Goal: Information Seeking & Learning: Learn about a topic

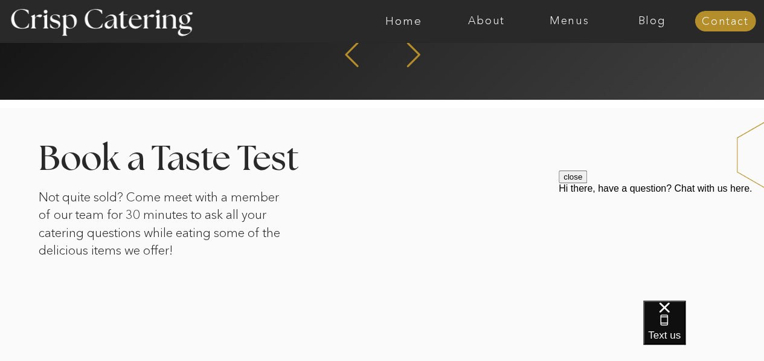
scroll to position [1812, 0]
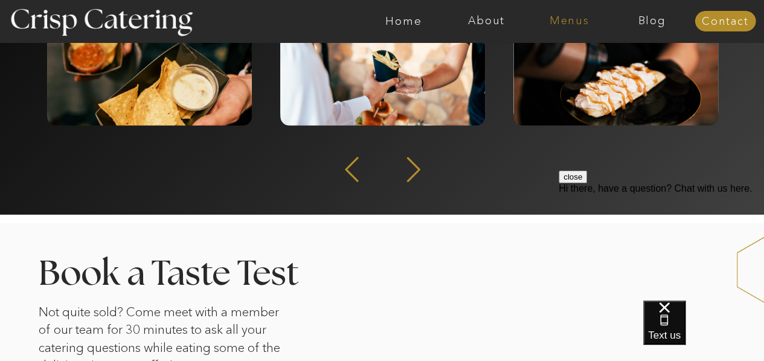
click at [568, 20] on nav "Menus" at bounding box center [569, 21] width 83 height 12
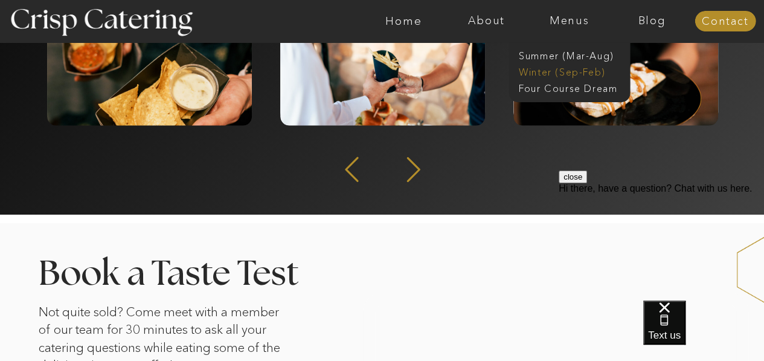
click at [530, 69] on nav "Winter (Sep-Feb)" at bounding box center [568, 70] width 99 height 11
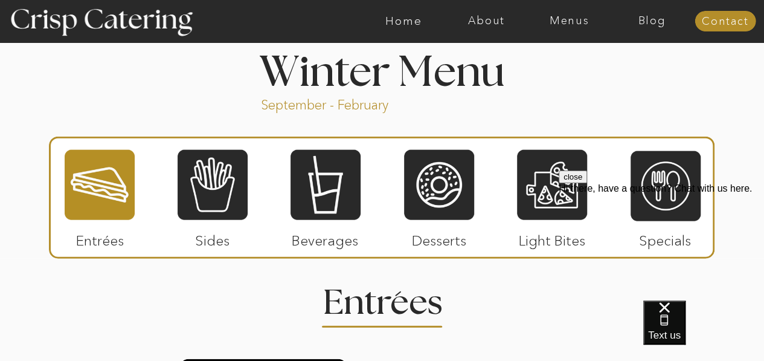
scroll to position [1329, 0]
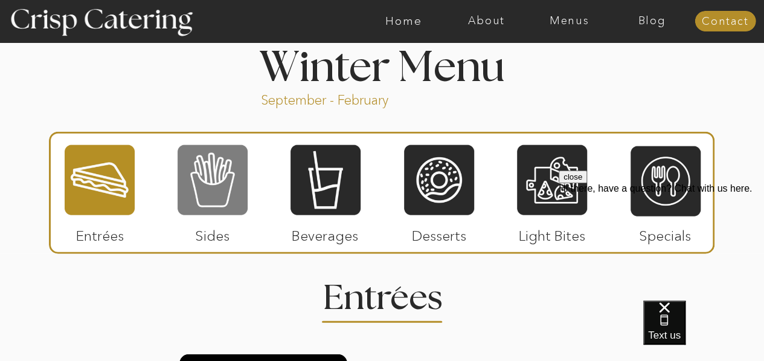
click at [227, 183] on div at bounding box center [213, 180] width 70 height 72
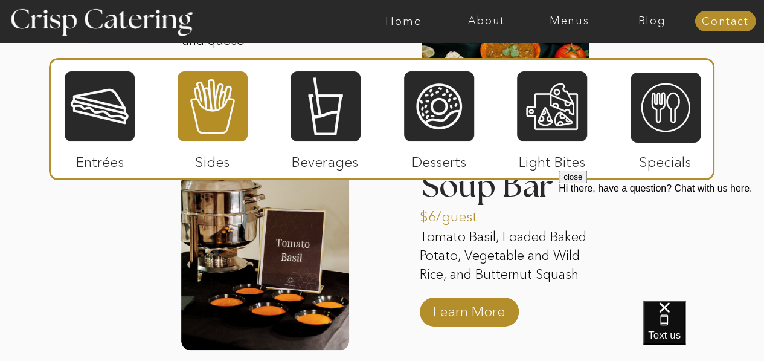
scroll to position [2234, 0]
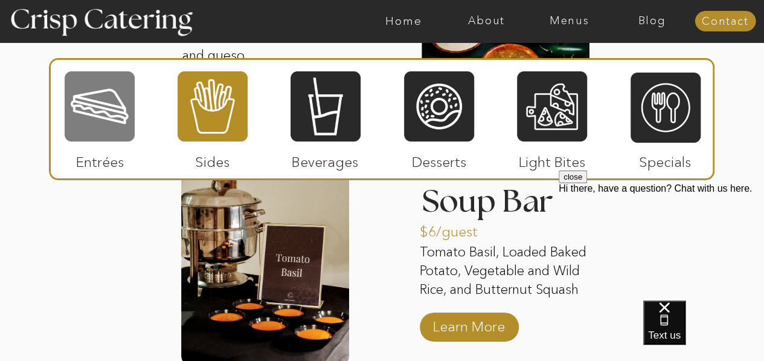
click at [120, 107] on div at bounding box center [100, 106] width 70 height 72
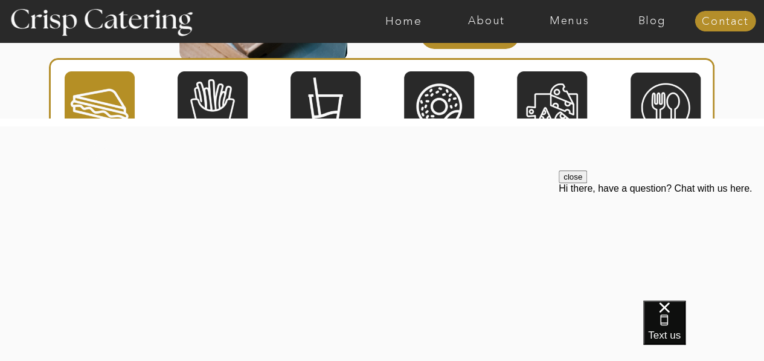
scroll to position [2416, 0]
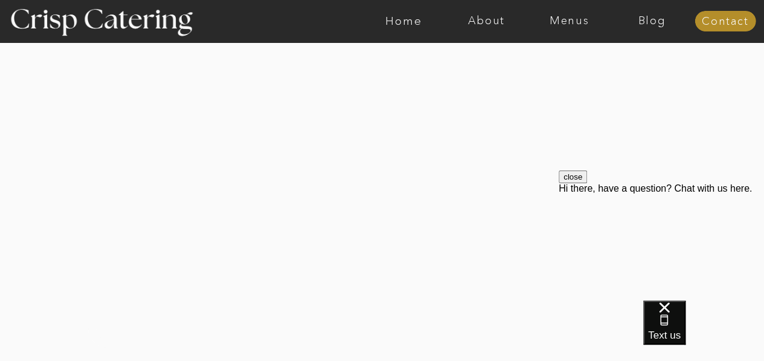
click at [587, 183] on button "close" at bounding box center [573, 176] width 28 height 13
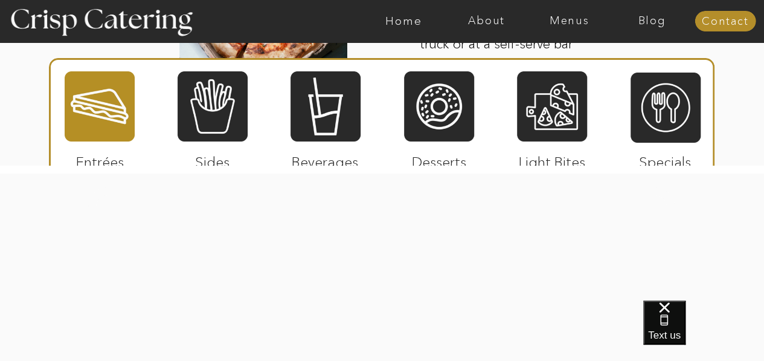
scroll to position [2234, 0]
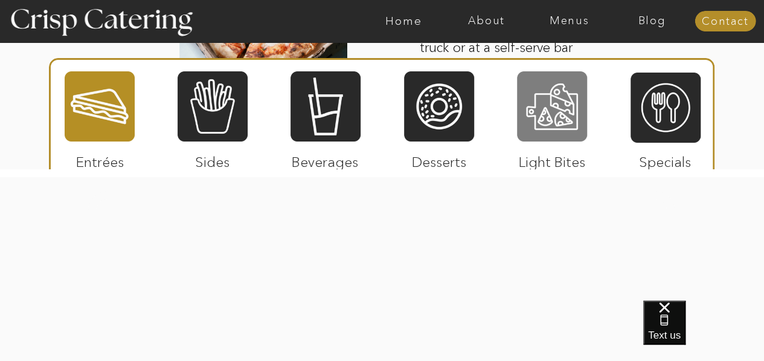
click at [556, 114] on div at bounding box center [552, 106] width 70 height 72
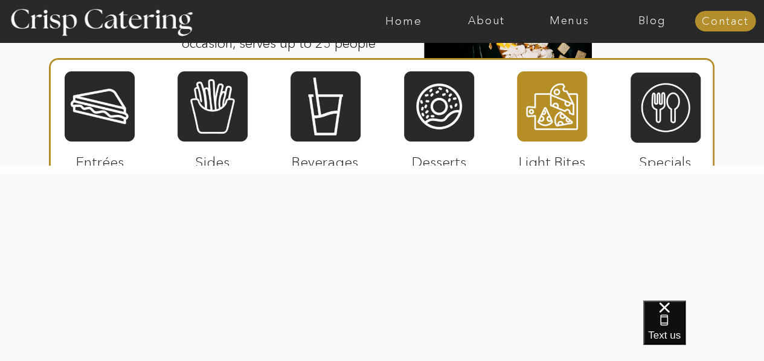
scroll to position [1725, 0]
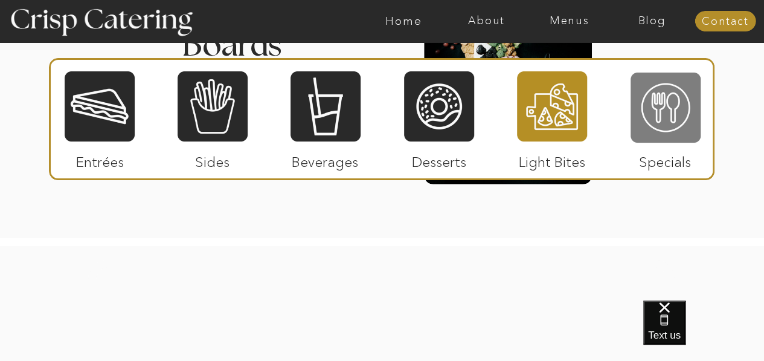
click at [649, 112] on div at bounding box center [665, 107] width 70 height 72
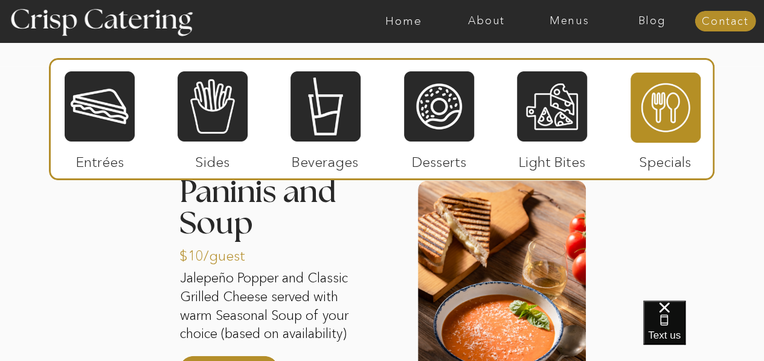
scroll to position [1544, 0]
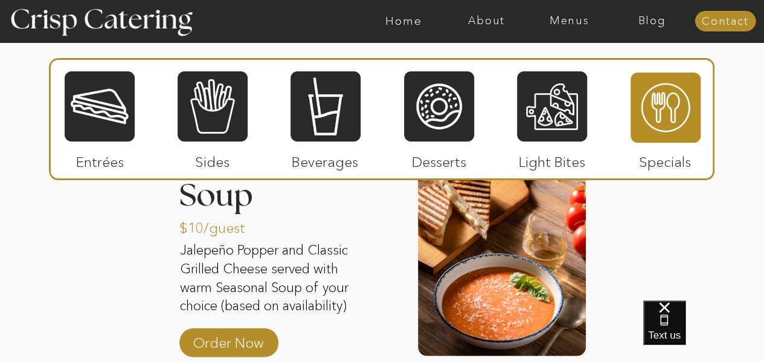
drag, startPoint x: 467, startPoint y: 109, endPoint x: 476, endPoint y: 113, distance: 9.8
click at [467, 109] on div at bounding box center [439, 106] width 70 height 72
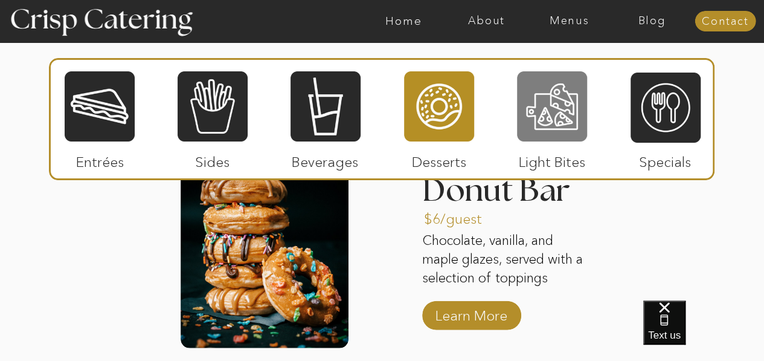
click at [544, 109] on div at bounding box center [552, 106] width 70 height 72
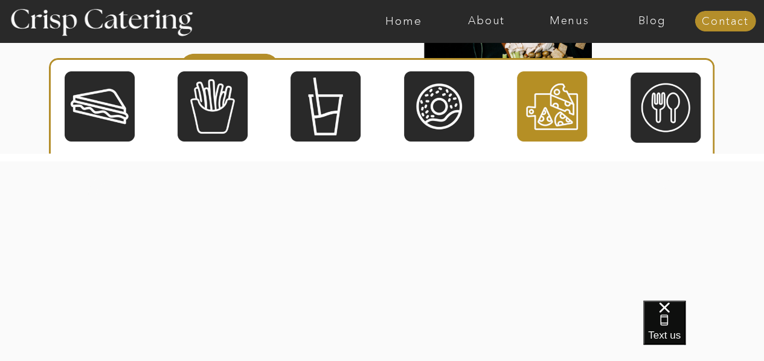
scroll to position [1725, 0]
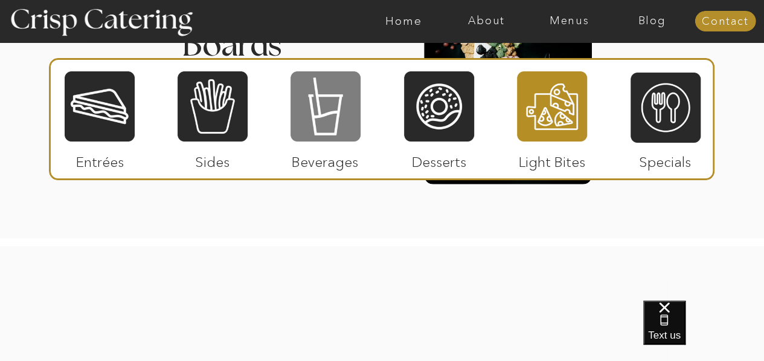
click at [358, 124] on div at bounding box center [325, 106] width 70 height 72
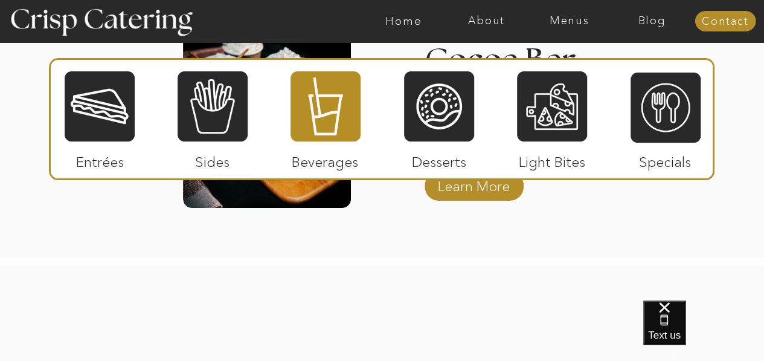
scroll to position [2087, 0]
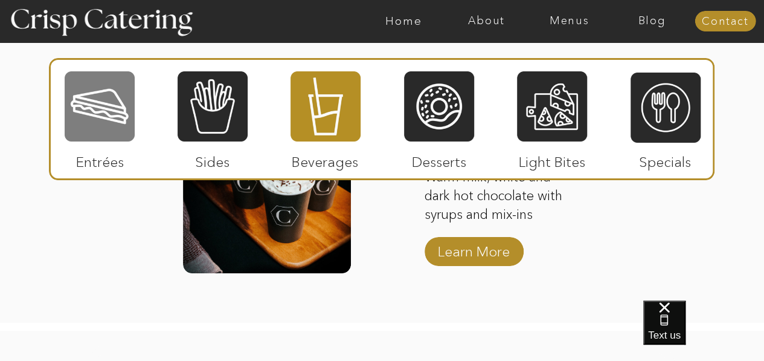
click at [106, 130] on div at bounding box center [100, 106] width 70 height 72
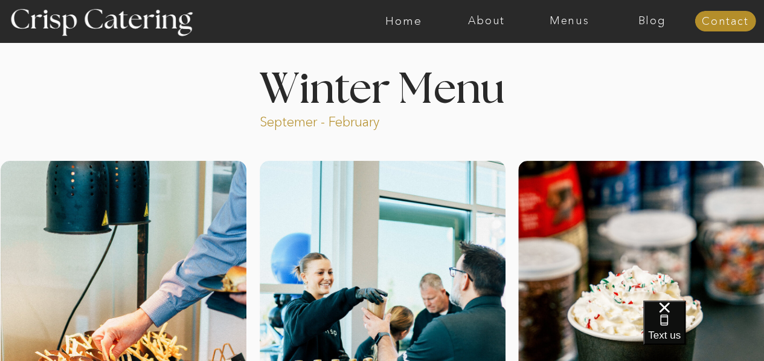
scroll to position [0, 0]
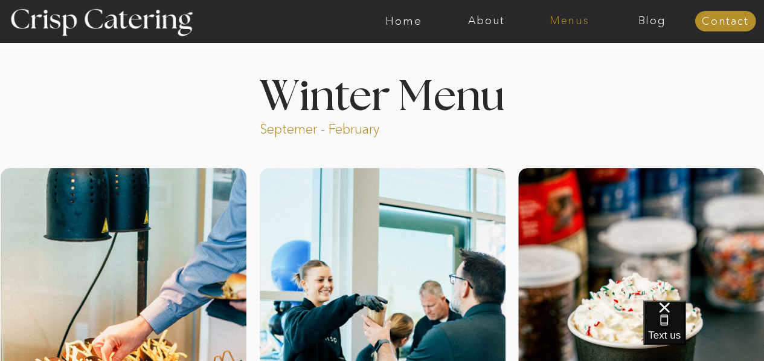
click at [567, 18] on nav "Menus" at bounding box center [569, 21] width 83 height 12
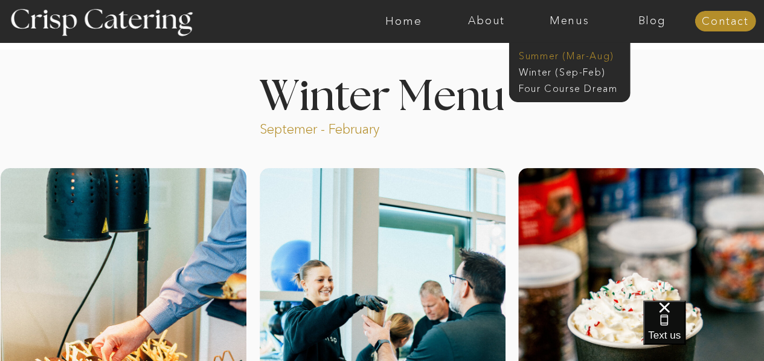
click at [567, 54] on nav "Summer (Mar-Aug)" at bounding box center [573, 54] width 108 height 11
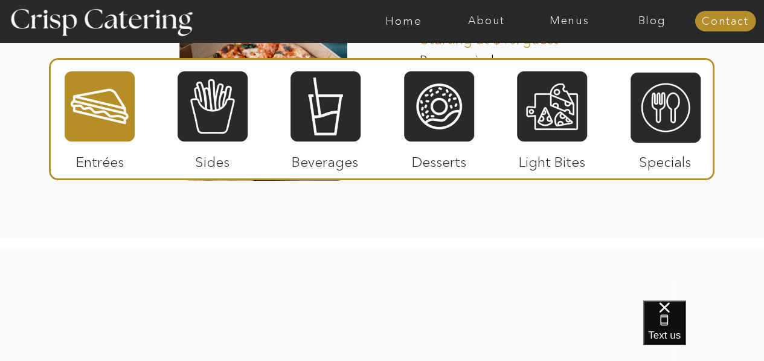
scroll to position [1664, 0]
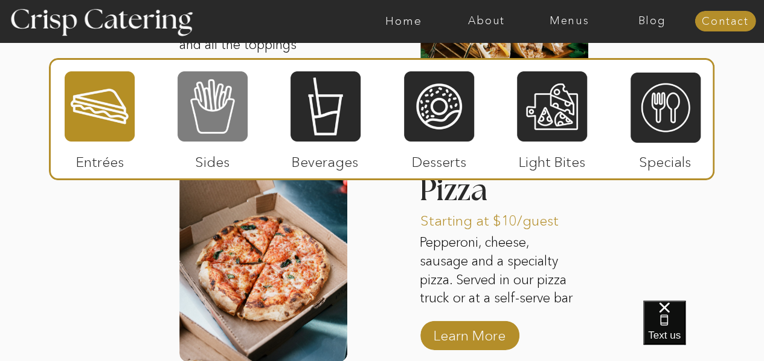
click at [203, 109] on div at bounding box center [213, 106] width 70 height 72
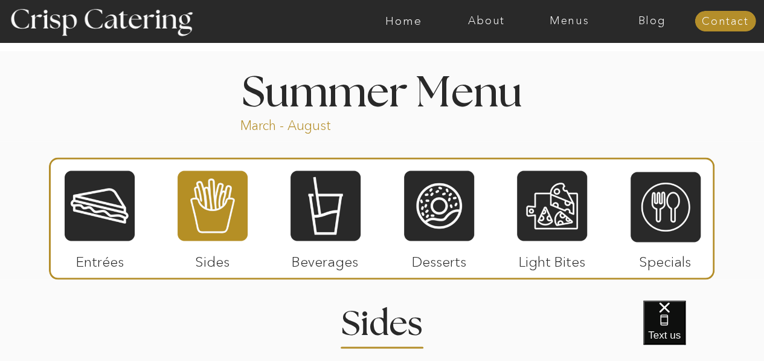
scroll to position [958, 0]
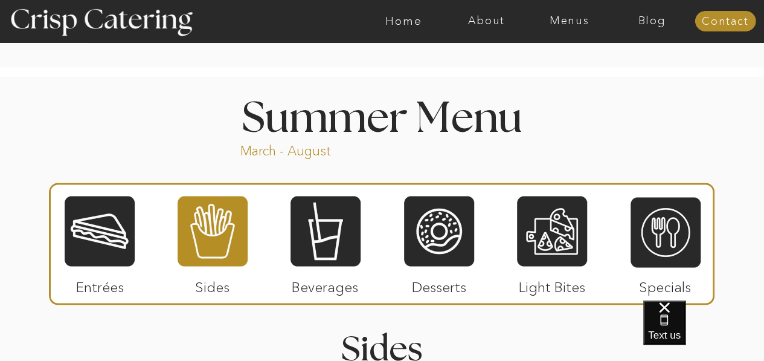
click at [330, 261] on div at bounding box center [325, 230] width 70 height 72
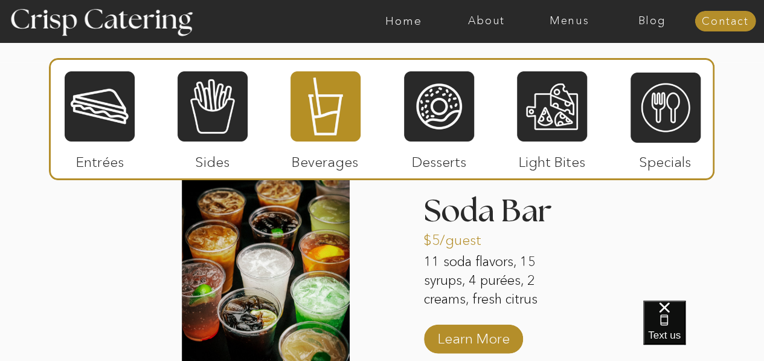
scroll to position [1260, 0]
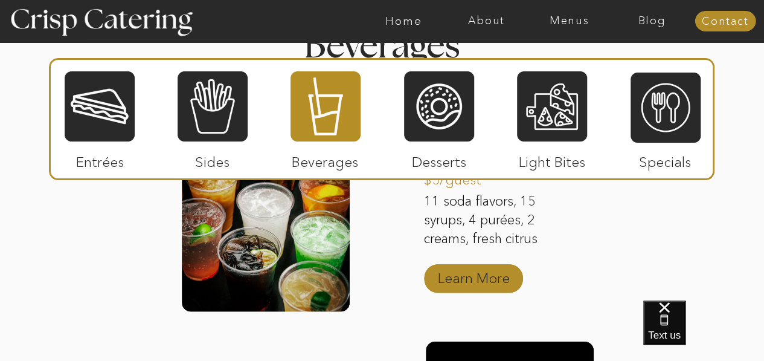
click at [502, 286] on p "Learn More" at bounding box center [474, 274] width 80 height 35
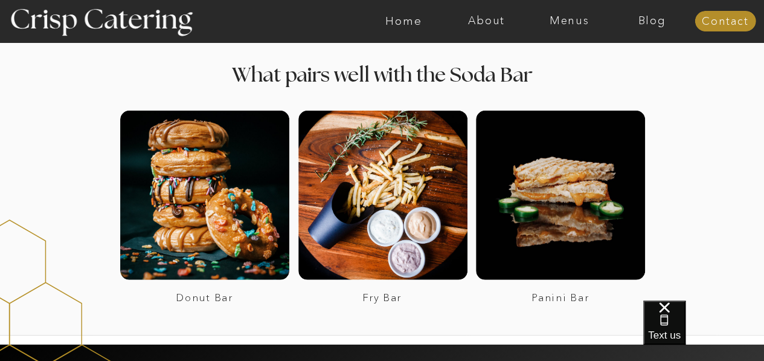
scroll to position [1631, 0]
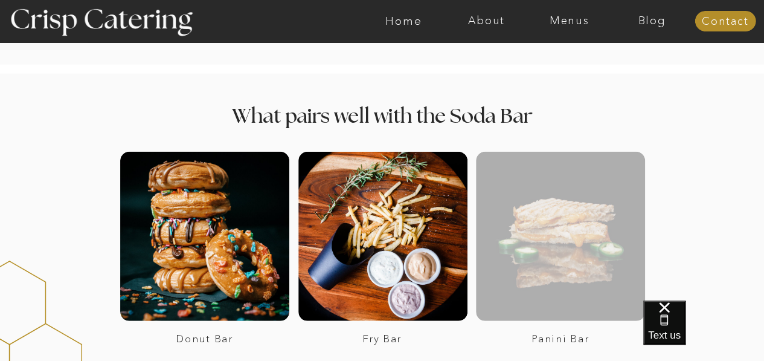
click at [519, 293] on div at bounding box center [560, 236] width 169 height 169
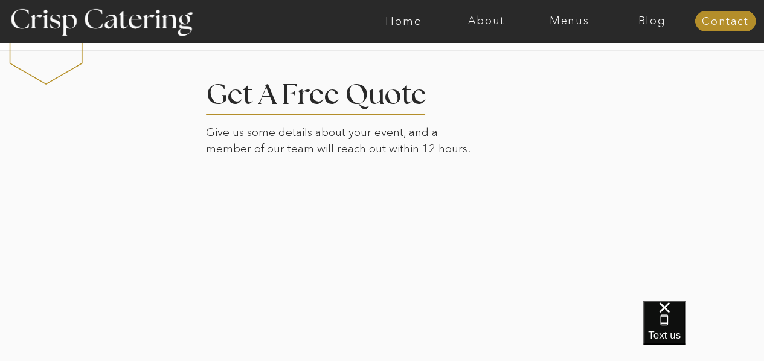
scroll to position [1872, 0]
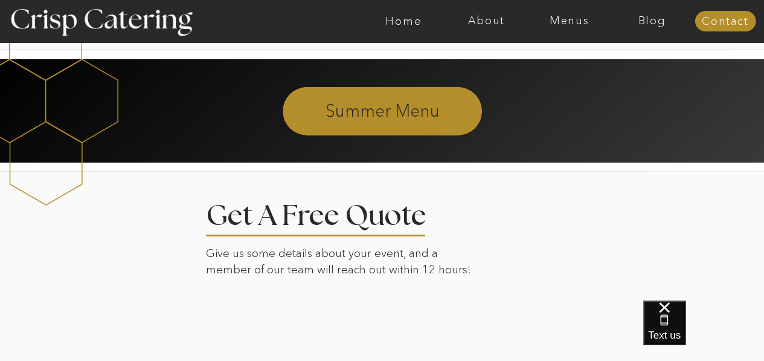
click at [368, 113] on p "Summer Menu" at bounding box center [383, 110] width 328 height 22
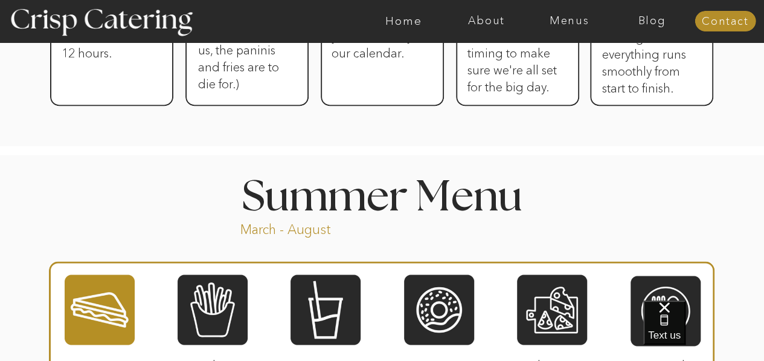
scroll to position [940, 0]
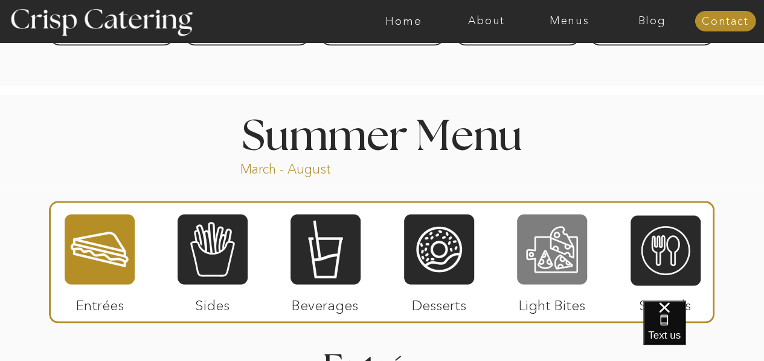
click at [568, 257] on div at bounding box center [552, 249] width 70 height 72
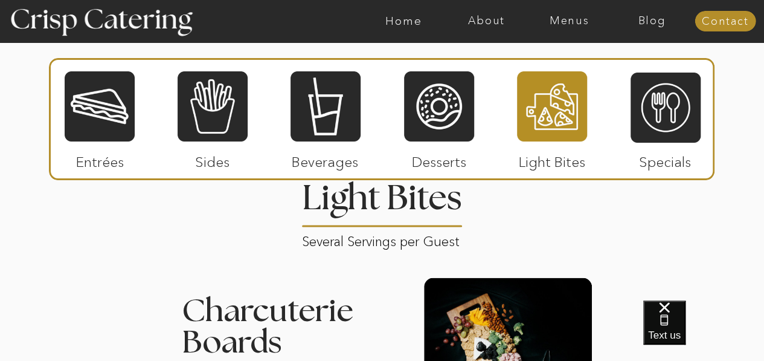
scroll to position [988, 0]
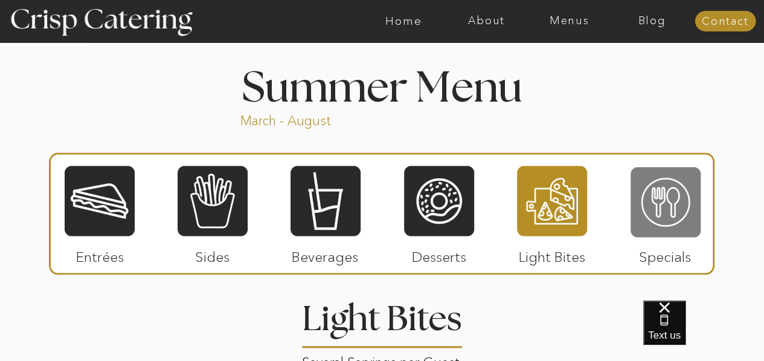
click at [682, 216] on div at bounding box center [665, 201] width 70 height 72
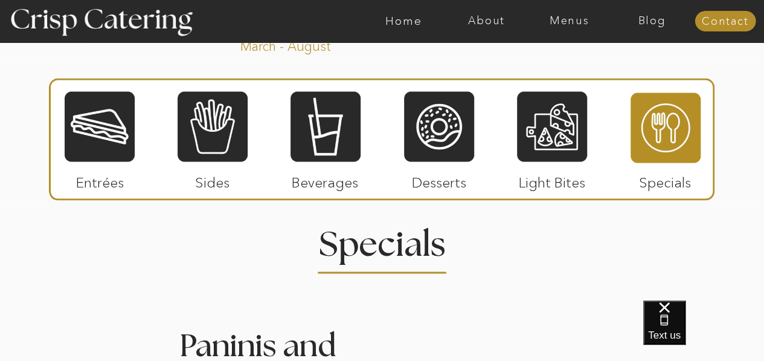
scroll to position [765, 0]
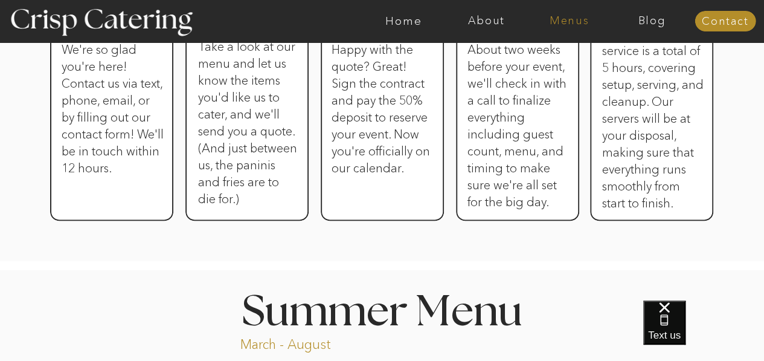
click at [557, 25] on nav "Menus" at bounding box center [569, 21] width 83 height 12
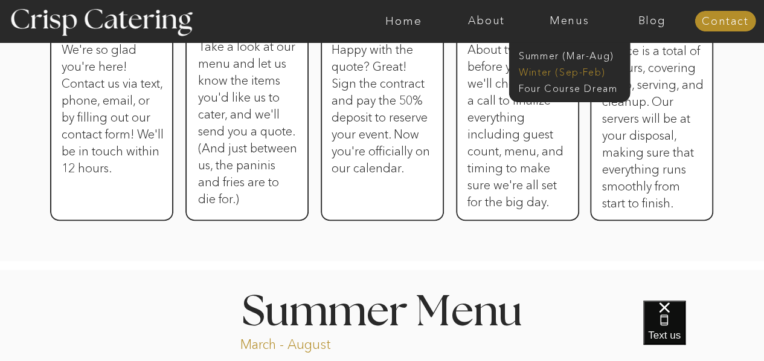
click at [554, 71] on nav "Winter (Sep-Feb)" at bounding box center [568, 70] width 99 height 11
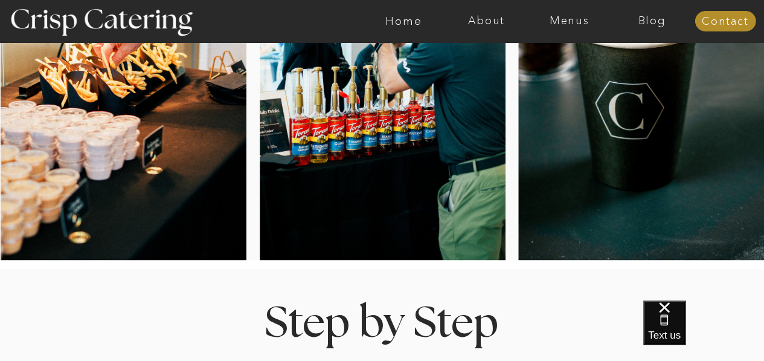
scroll to position [181, 0]
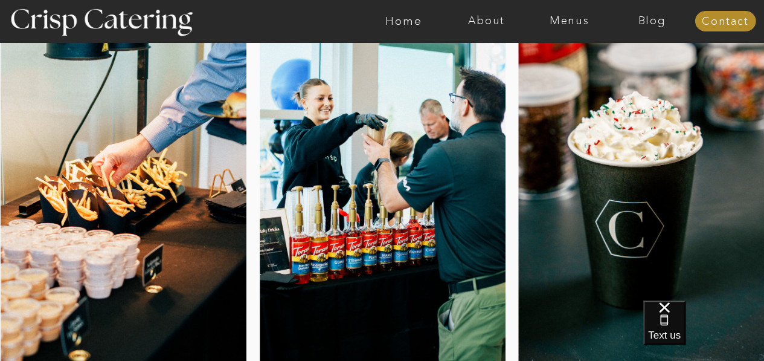
click at [620, 152] on div at bounding box center [641, 187] width 246 height 400
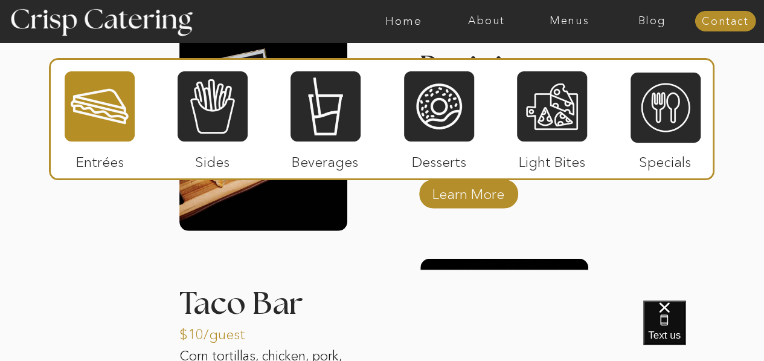
scroll to position [1570, 0]
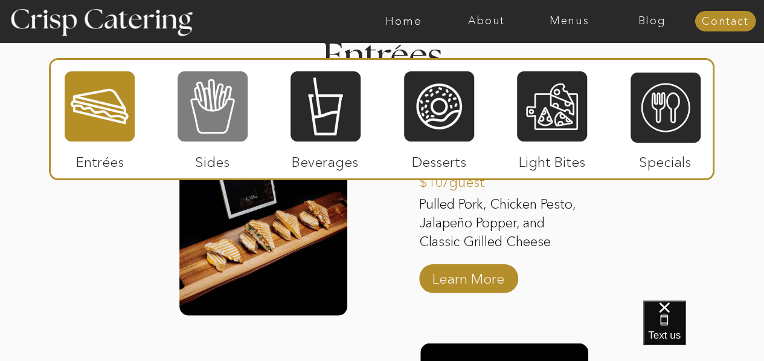
click at [217, 121] on div at bounding box center [213, 106] width 70 height 72
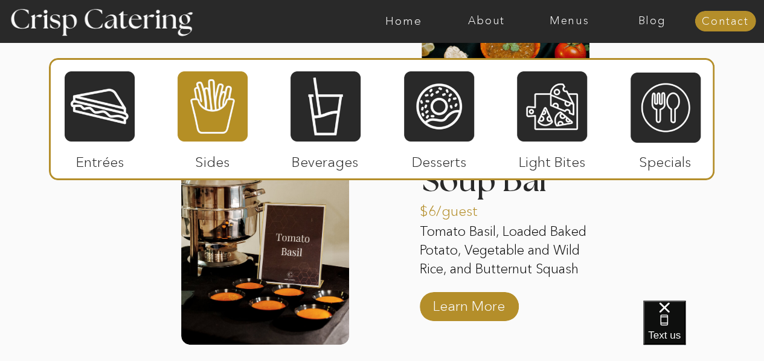
scroll to position [2111, 0]
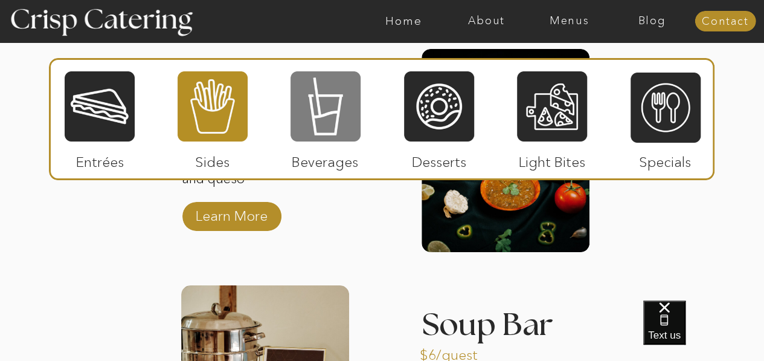
click at [322, 127] on div at bounding box center [325, 106] width 70 height 72
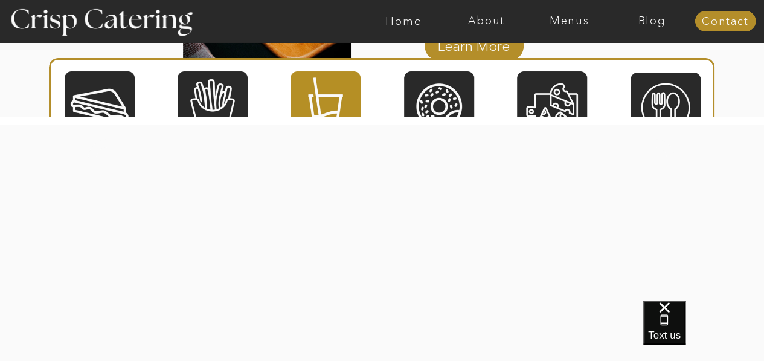
scroll to position [2474, 0]
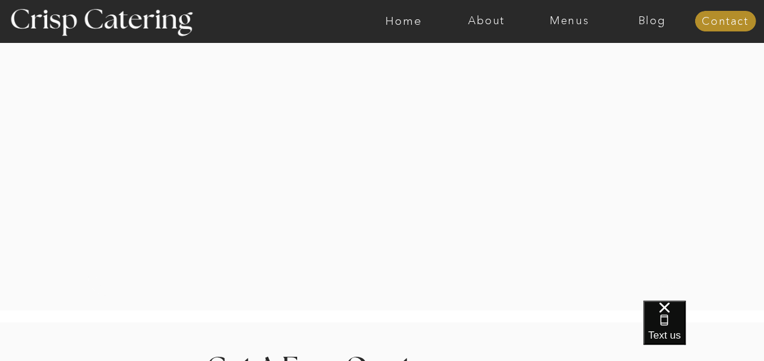
click at [417, 243] on div at bounding box center [381, 127] width 586 height 338
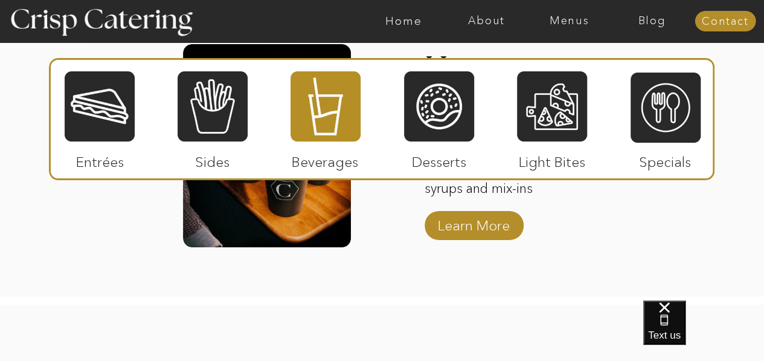
scroll to position [2051, 0]
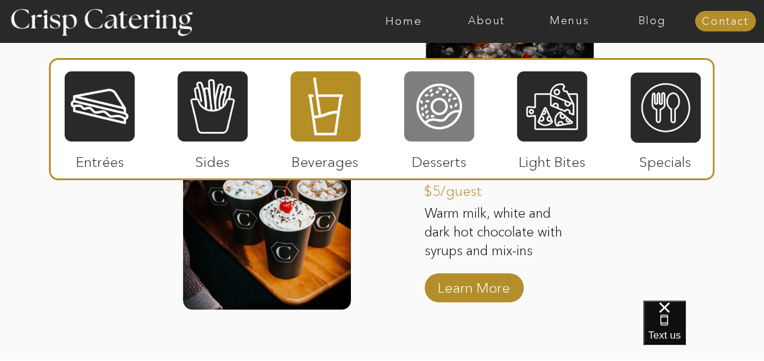
click at [433, 107] on div at bounding box center [439, 106] width 70 height 72
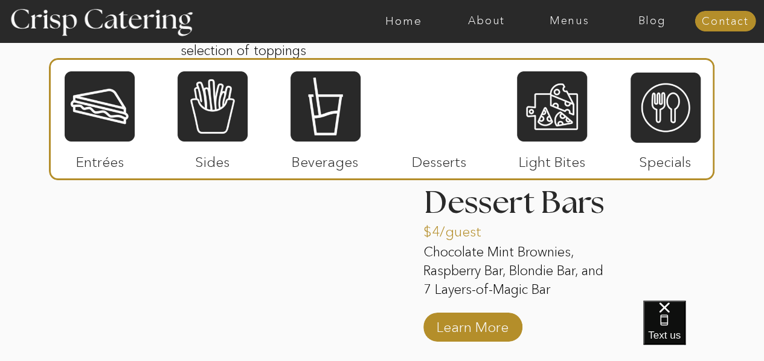
scroll to position [1990, 0]
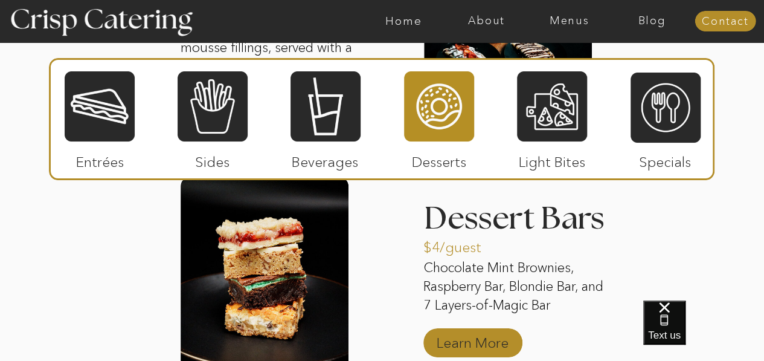
click at [474, 348] on p "Learn More" at bounding box center [472, 339] width 80 height 35
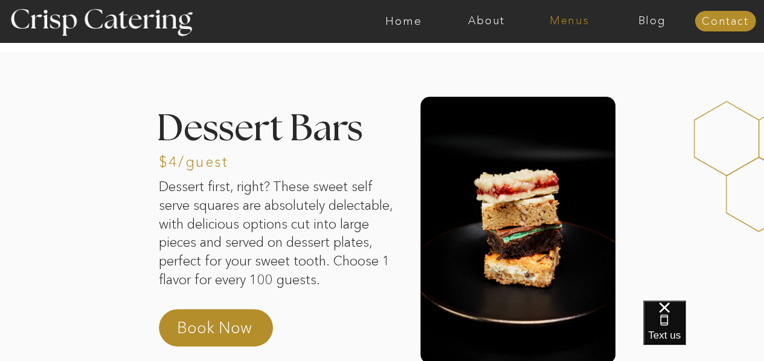
click at [587, 21] on nav "Menus" at bounding box center [569, 21] width 83 height 12
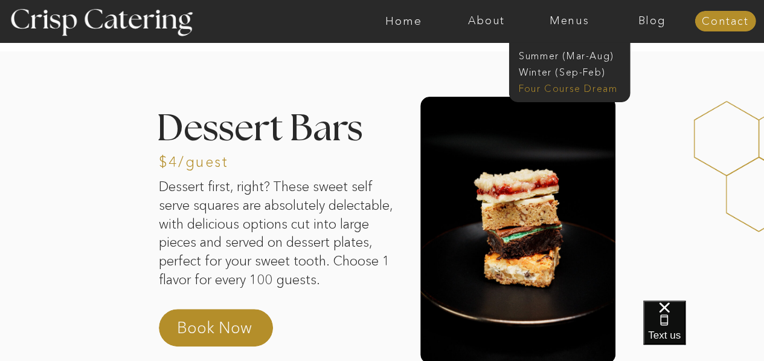
click at [559, 85] on nav "Four Course Dream" at bounding box center [573, 87] width 108 height 11
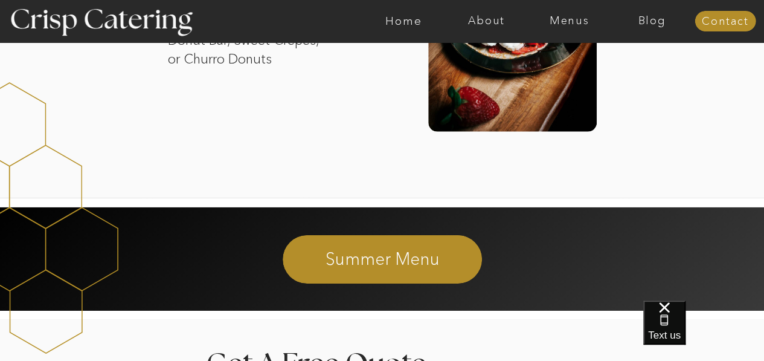
scroll to position [1865, 0]
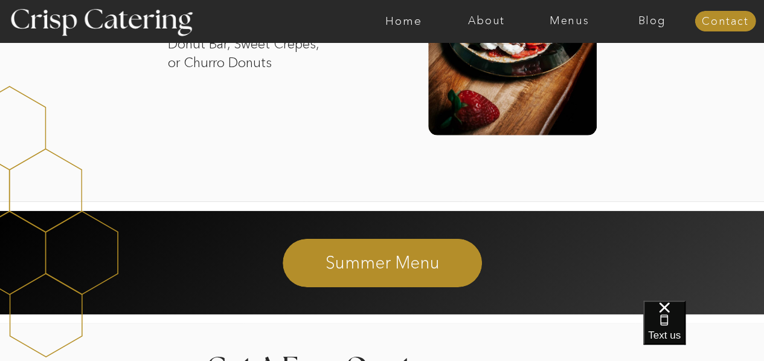
click at [464, 282] on div at bounding box center [382, 263] width 199 height 48
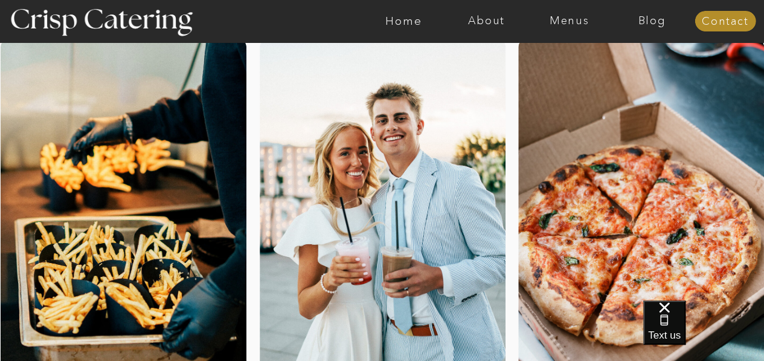
scroll to position [121, 0]
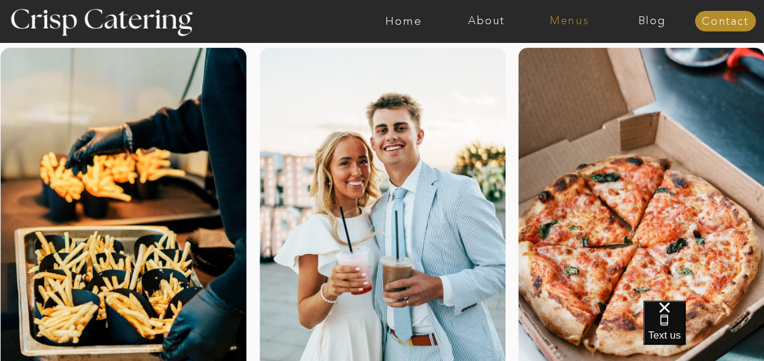
click at [563, 21] on nav "Menus" at bounding box center [569, 21] width 83 height 12
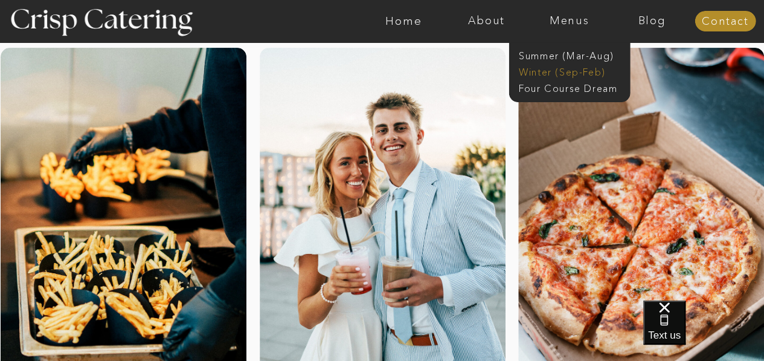
click at [554, 72] on nav "Winter (Sep-Feb)" at bounding box center [568, 70] width 99 height 11
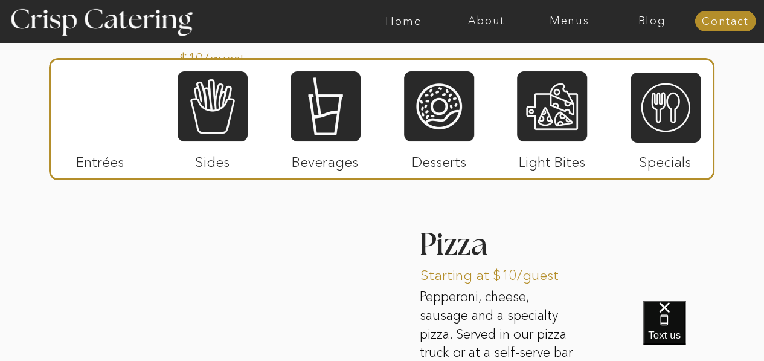
scroll to position [1812, 0]
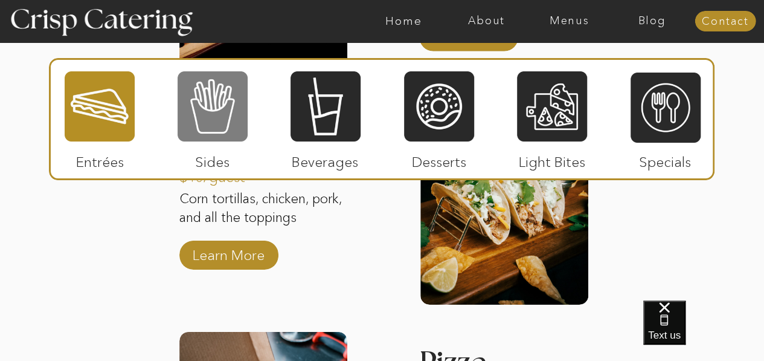
click at [224, 129] on div at bounding box center [213, 106] width 70 height 72
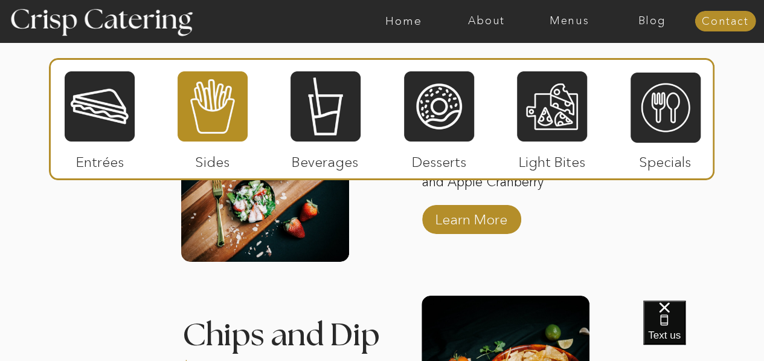
scroll to position [1751, 0]
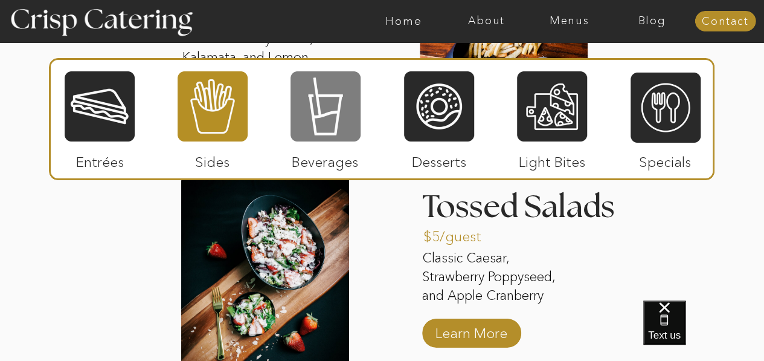
click at [346, 132] on div at bounding box center [325, 106] width 70 height 72
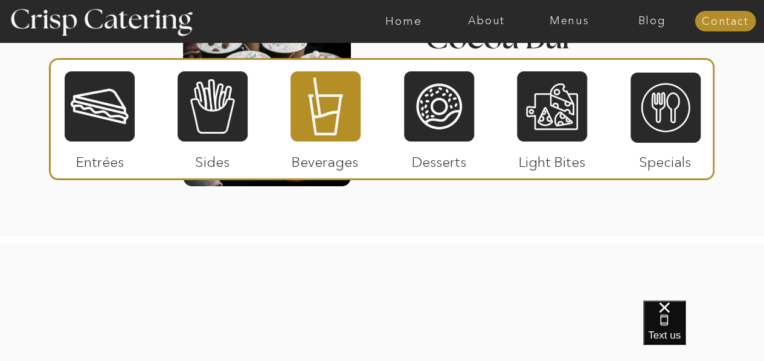
scroll to position [1872, 0]
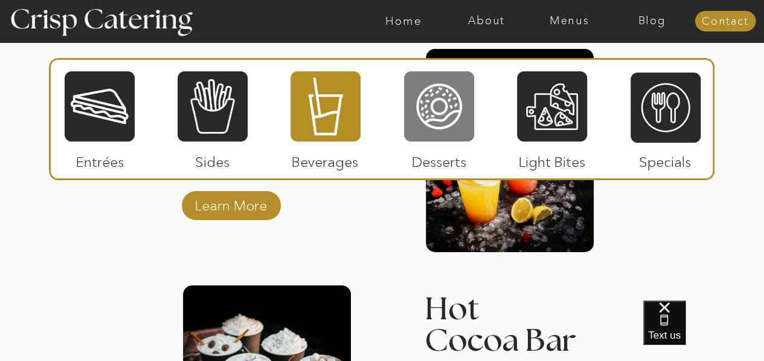
click at [461, 100] on div at bounding box center [439, 106] width 70 height 72
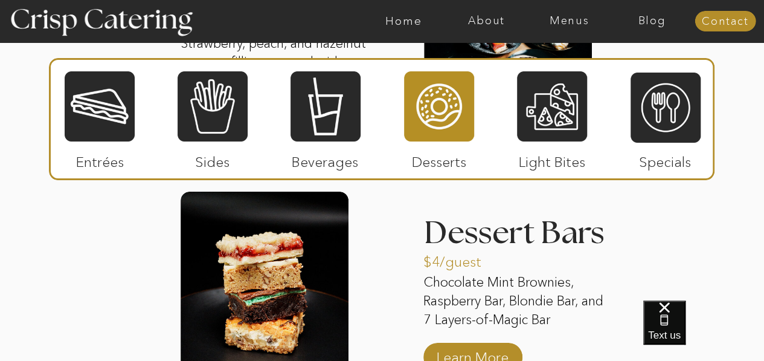
scroll to position [1993, 0]
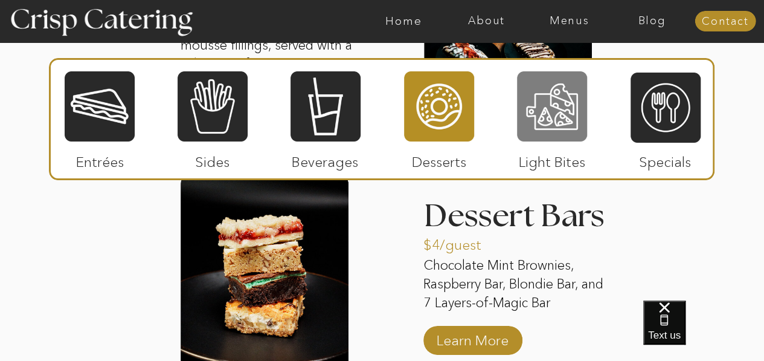
click at [567, 117] on div at bounding box center [552, 106] width 70 height 72
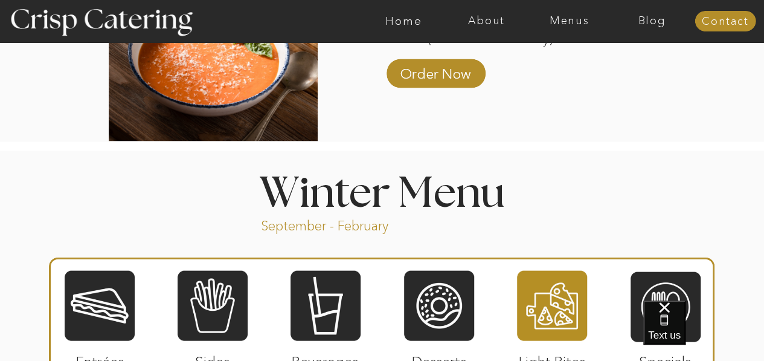
scroll to position [1268, 0]
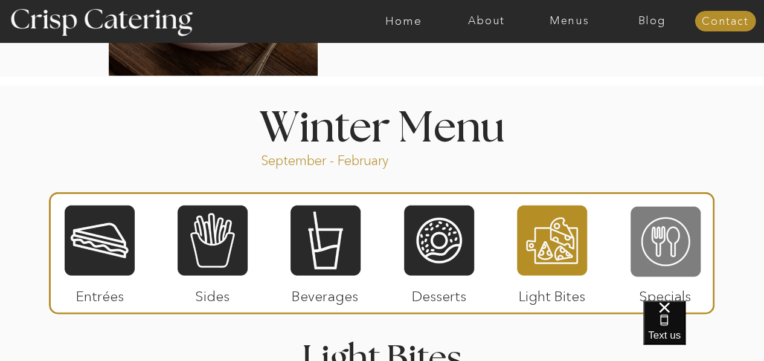
click at [673, 236] on div at bounding box center [665, 241] width 70 height 72
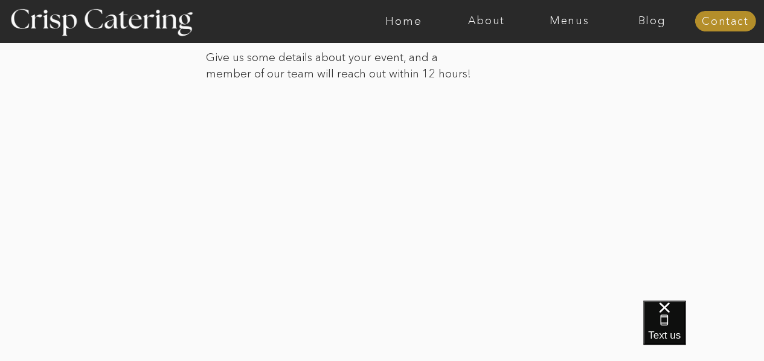
scroll to position [2733, 0]
